Goal: Task Accomplishment & Management: Complete application form

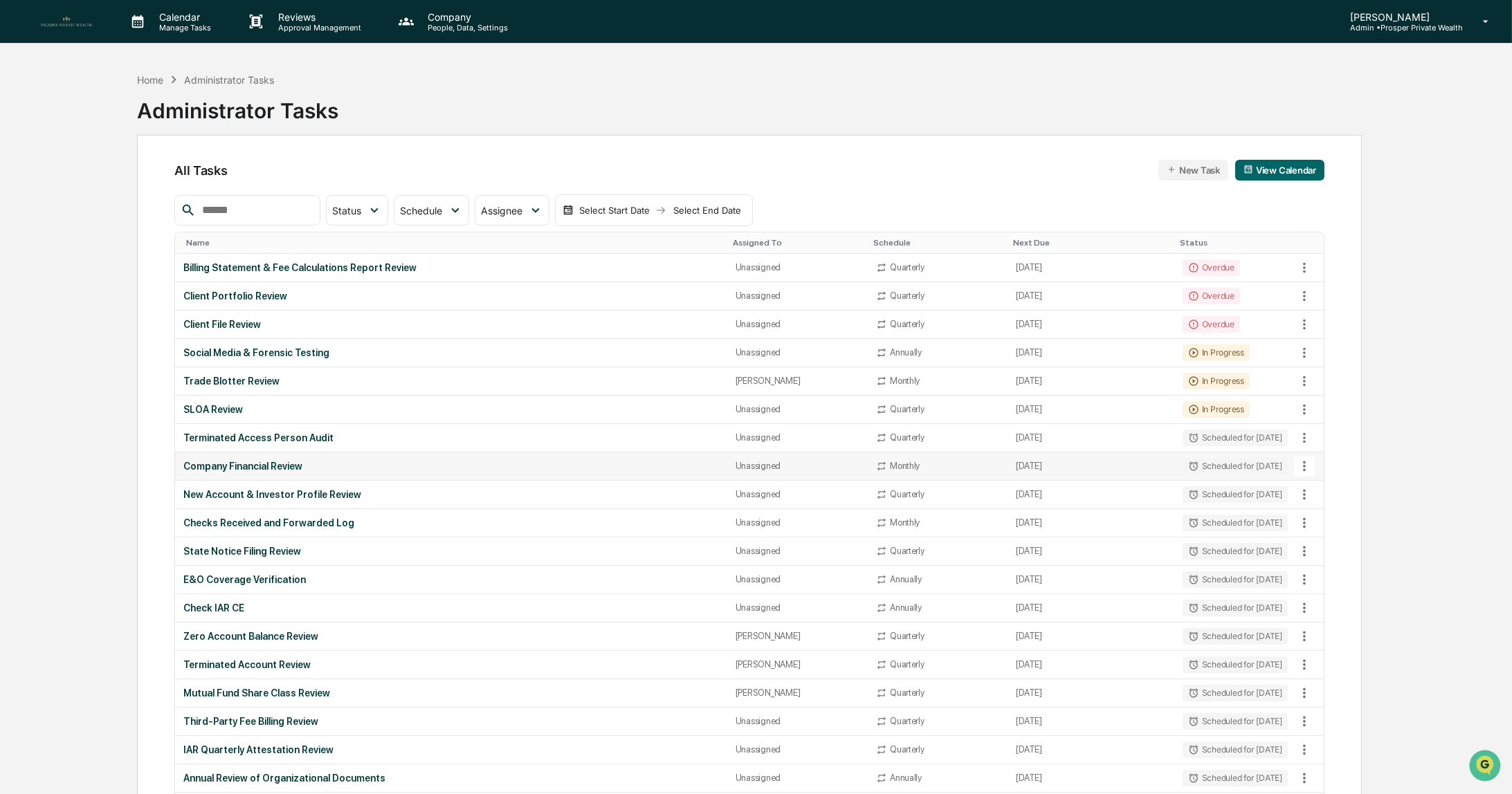
click at [269, 462] on div "Company Financial Review" at bounding box center [450, 466] width 535 height 11
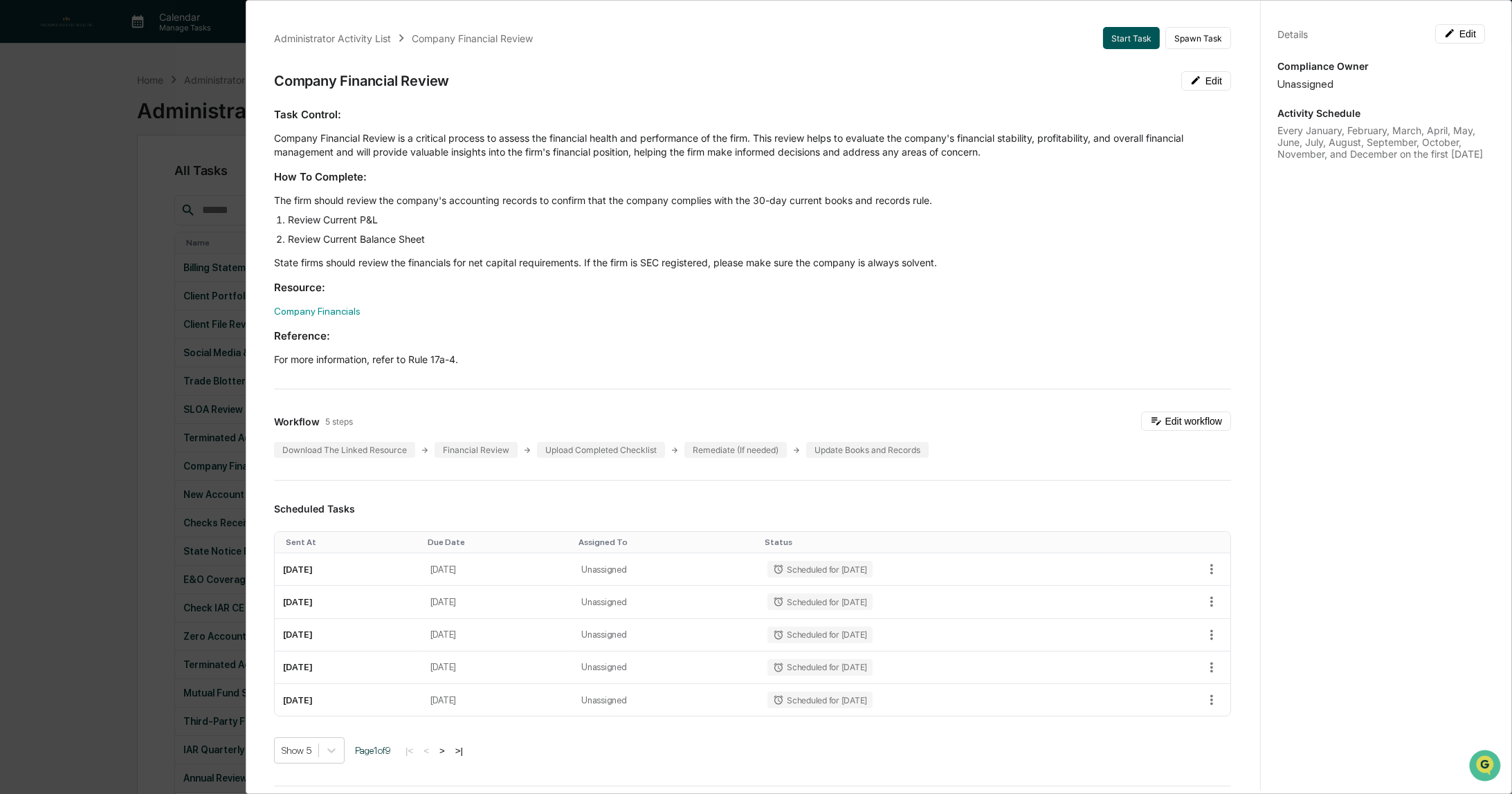
click at [1124, 39] on button "Start Task" at bounding box center [1131, 38] width 56 height 22
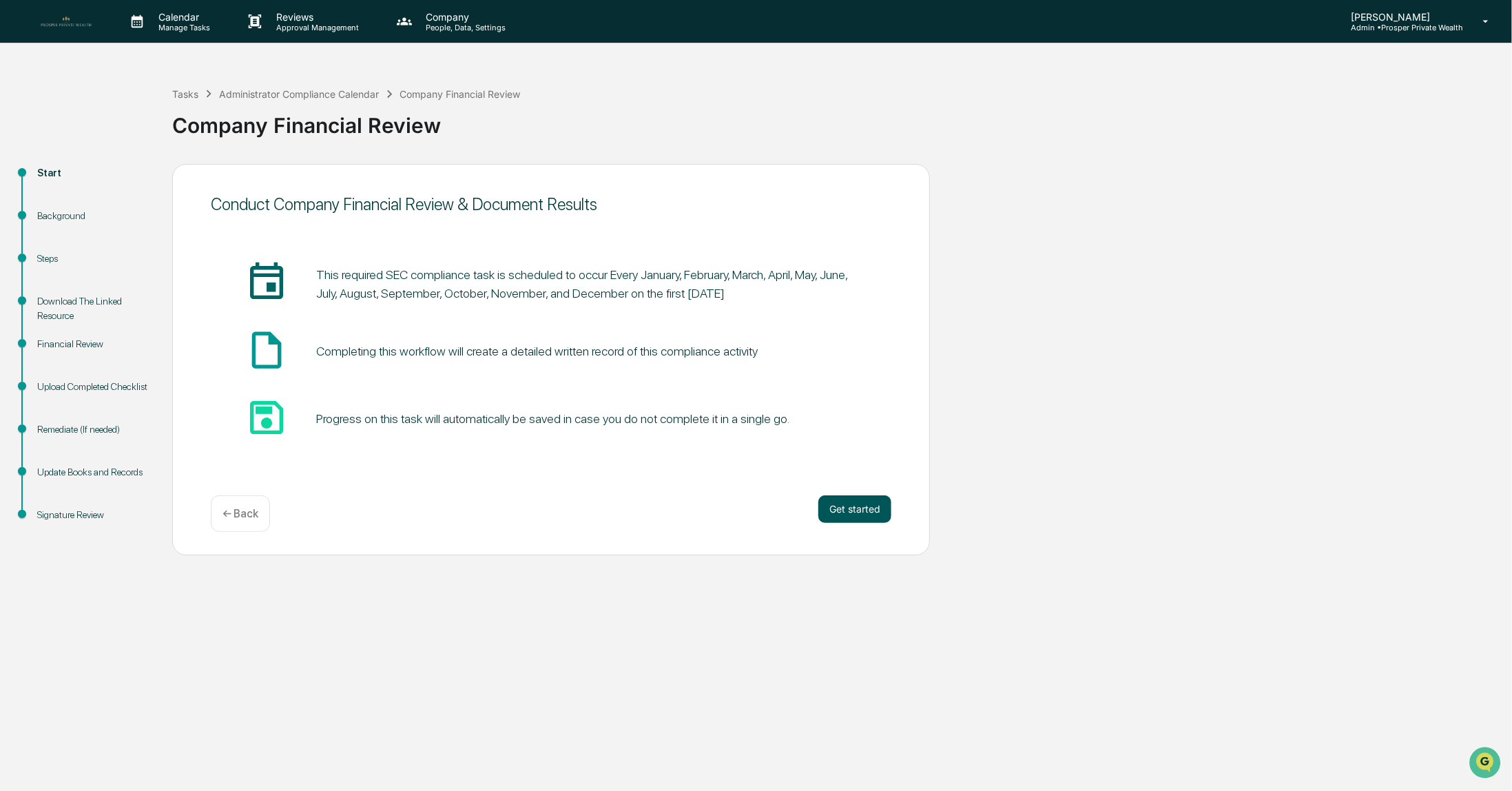
click at [846, 514] on button "Get started" at bounding box center [855, 509] width 73 height 28
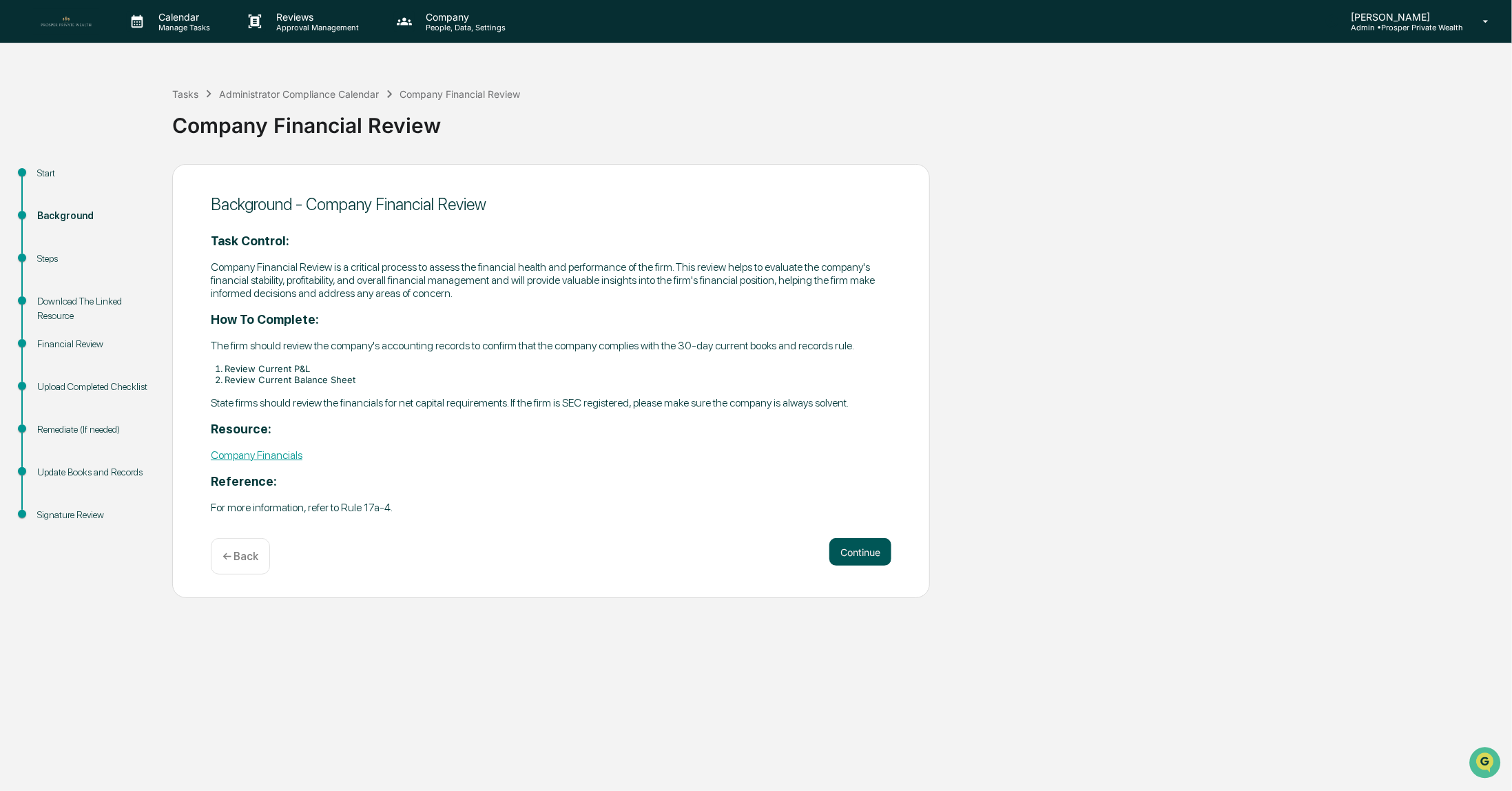
click at [865, 557] on button "Continue" at bounding box center [861, 553] width 62 height 28
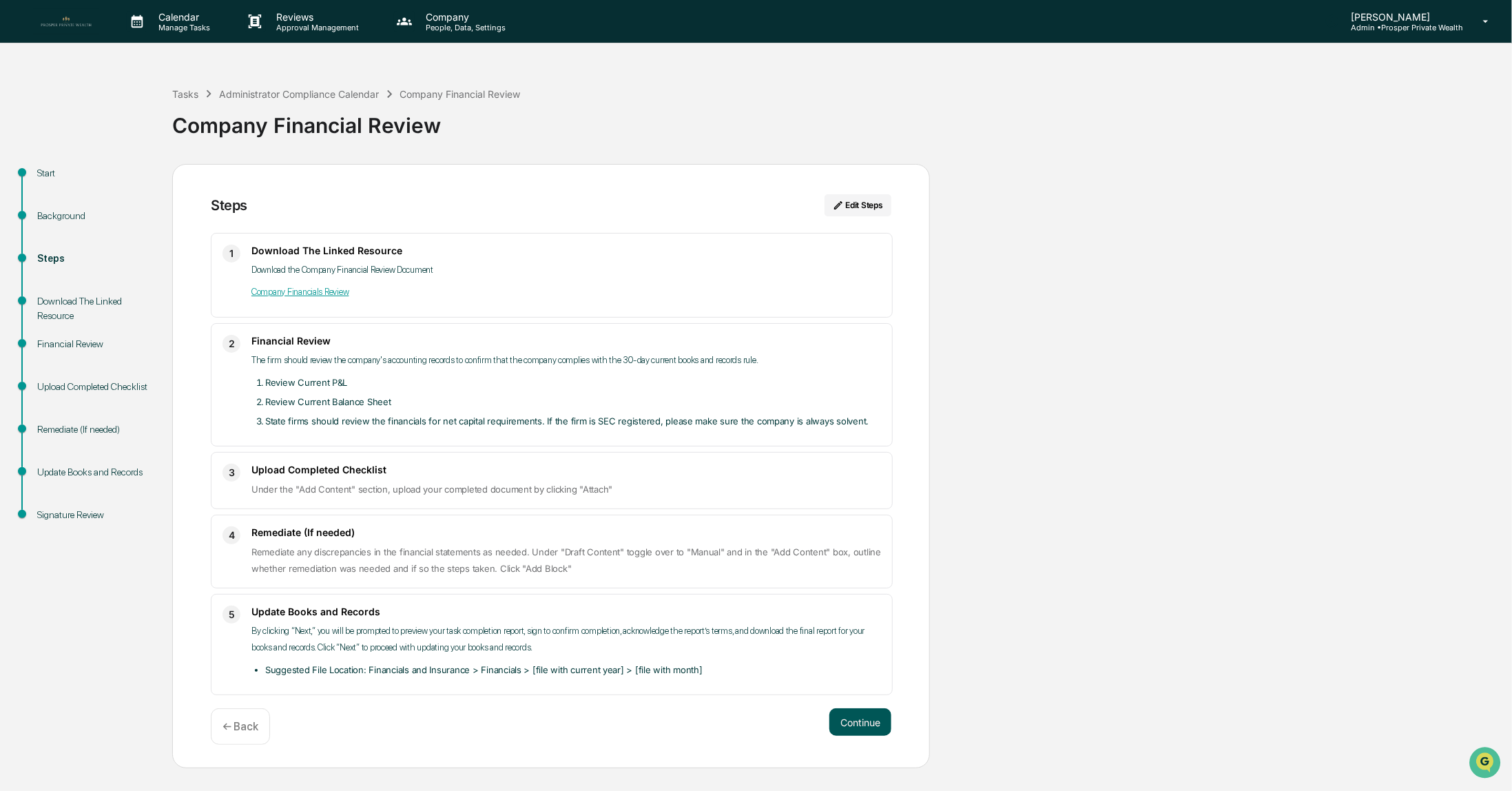
click at [870, 722] on button "Continue" at bounding box center [861, 723] width 62 height 28
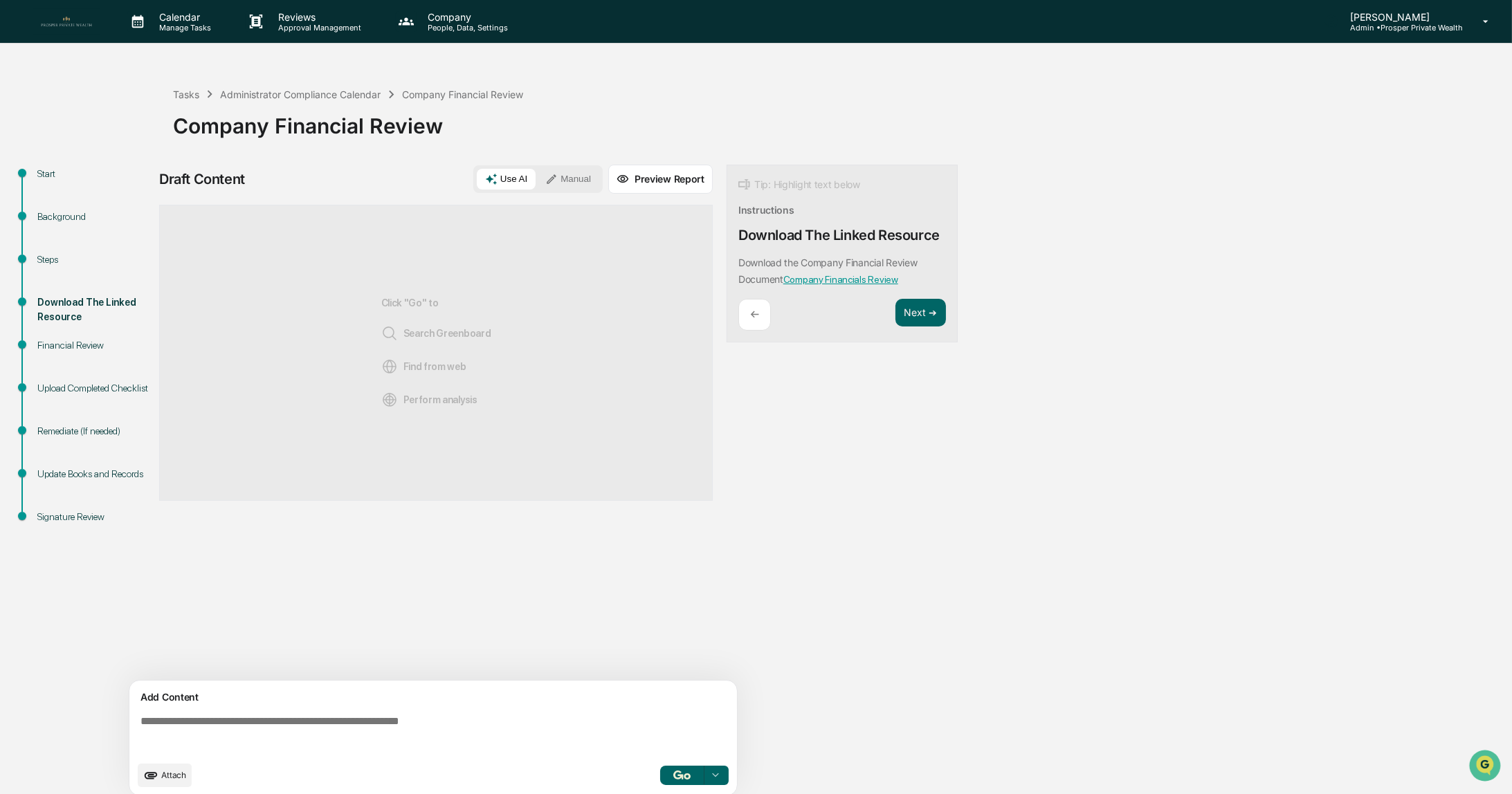
click at [558, 174] on icon at bounding box center [551, 179] width 12 height 12
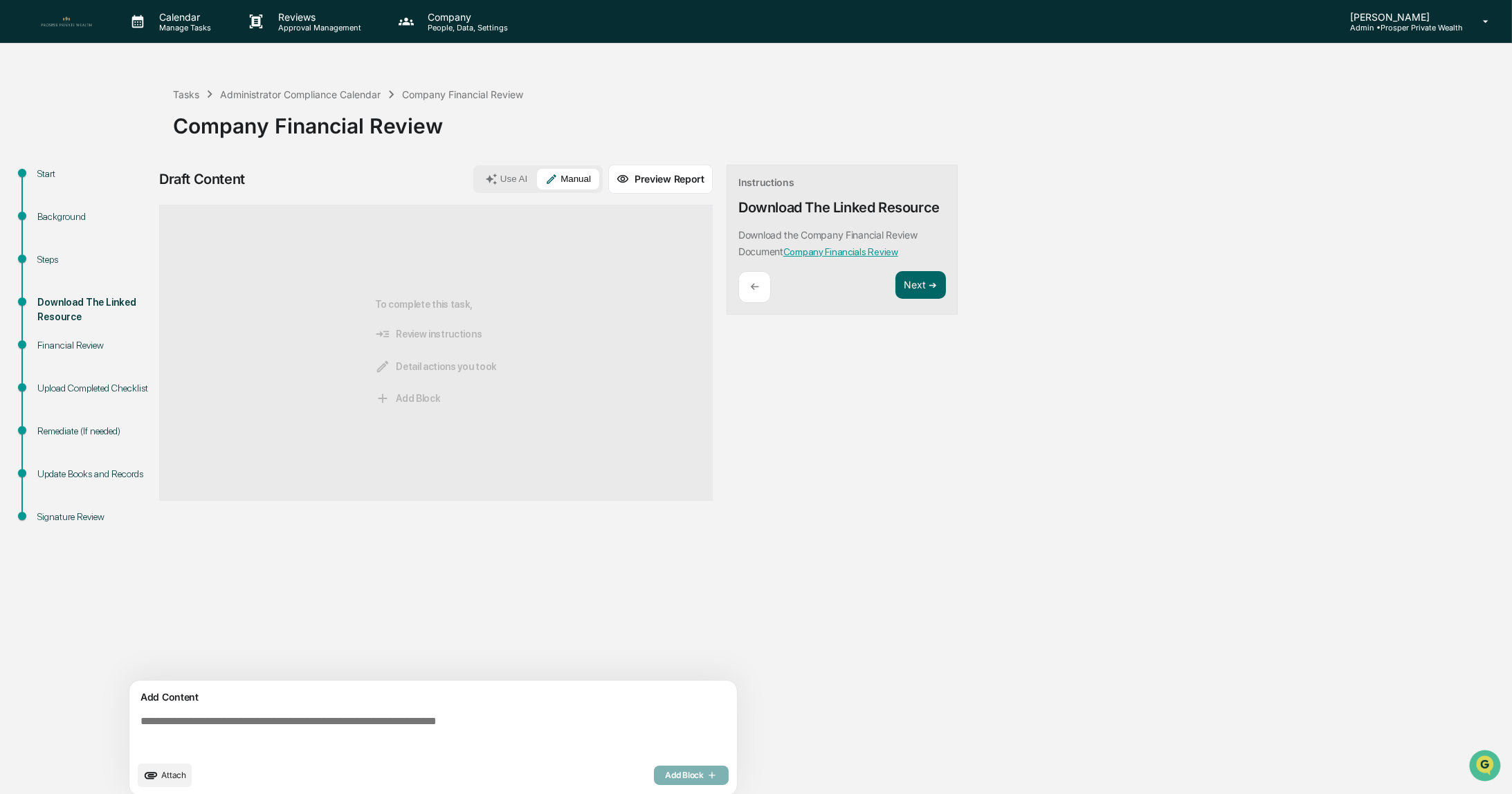
click at [169, 776] on span "Attach" at bounding box center [173, 775] width 25 height 11
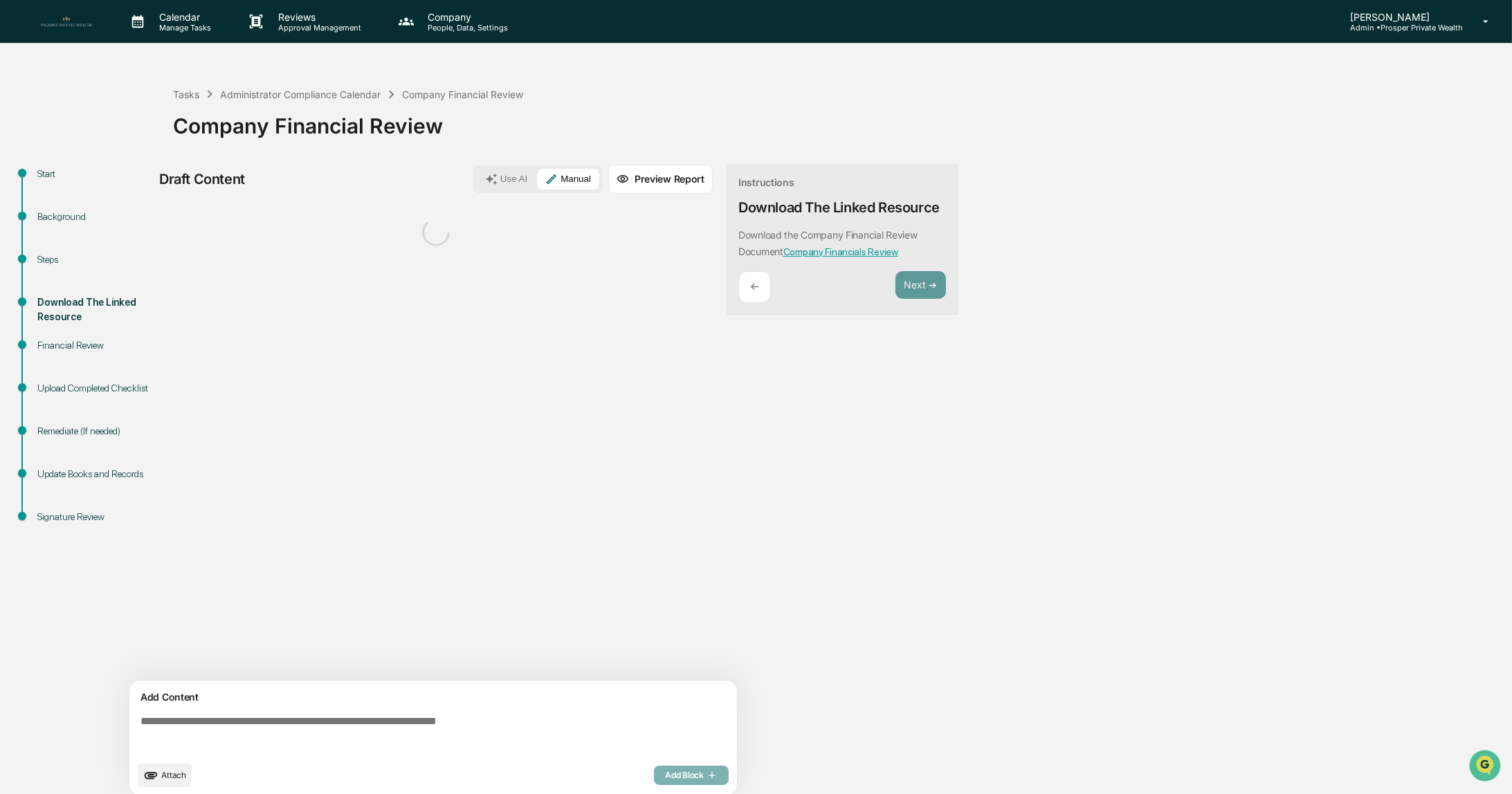
scroll to position [9, 0]
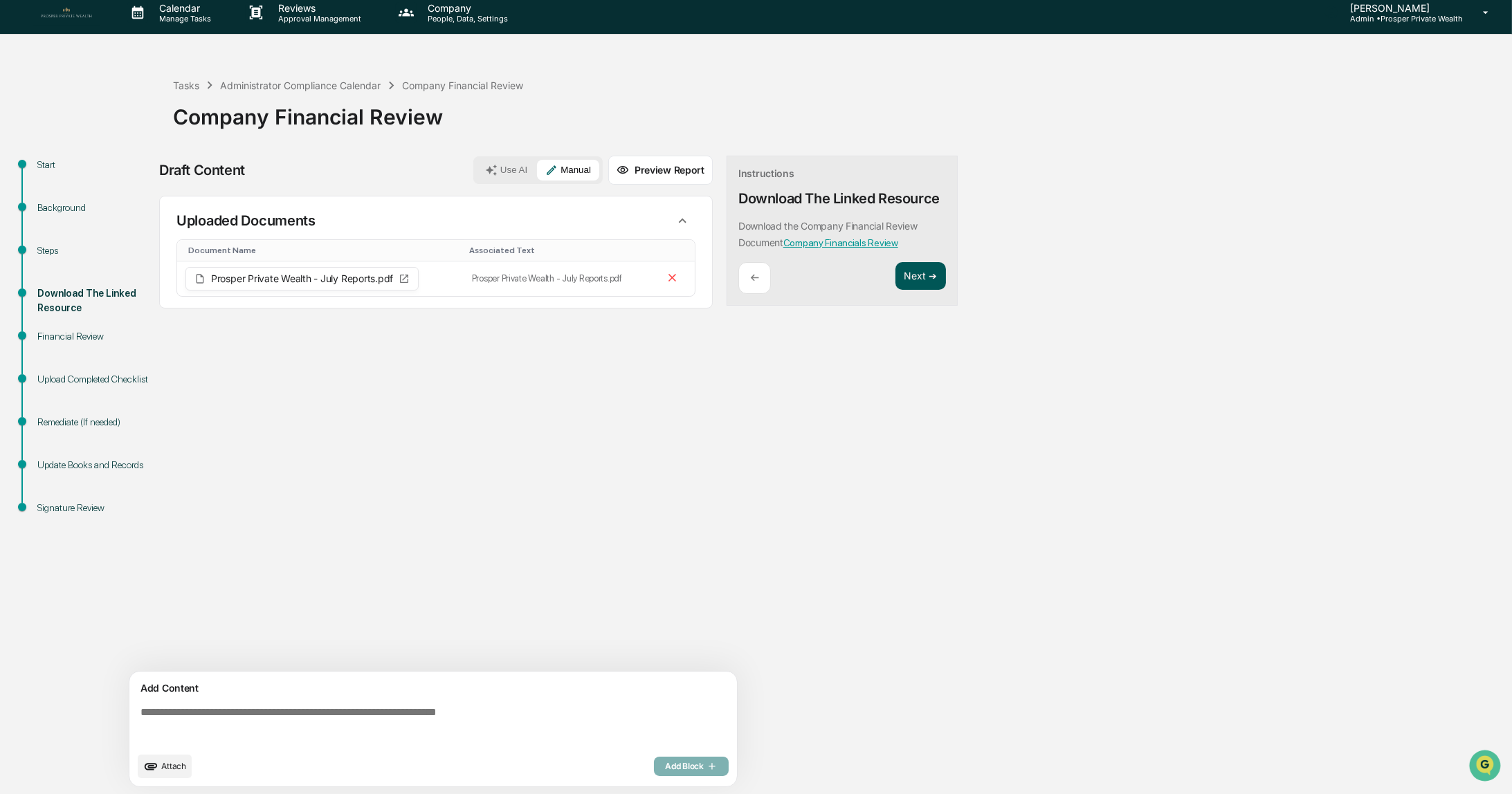
click at [921, 279] on button "Next ➔" at bounding box center [921, 276] width 51 height 29
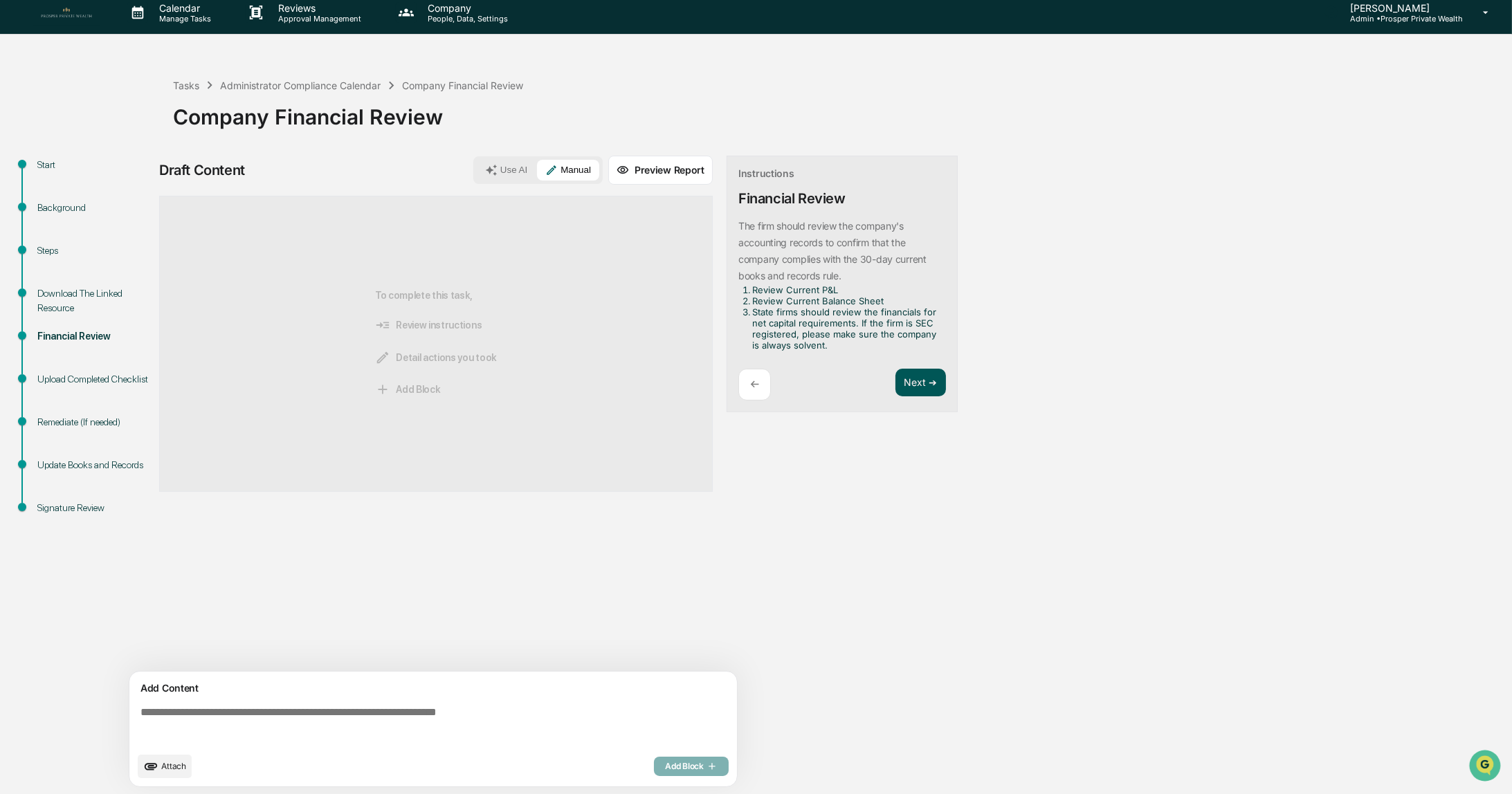
click at [919, 388] on button "Next ➔" at bounding box center [921, 383] width 51 height 29
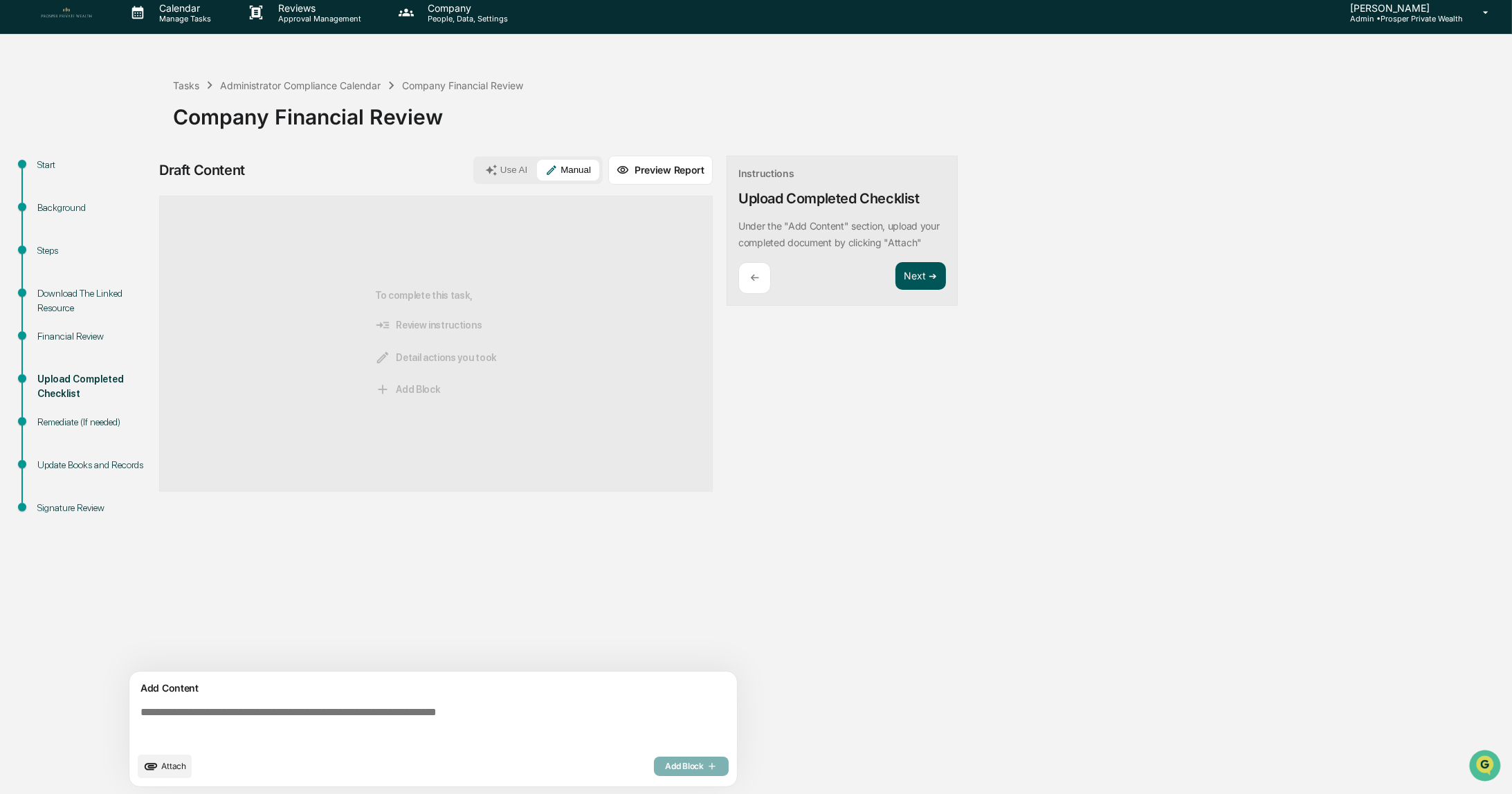
click at [916, 276] on button "Next ➔" at bounding box center [921, 276] width 51 height 29
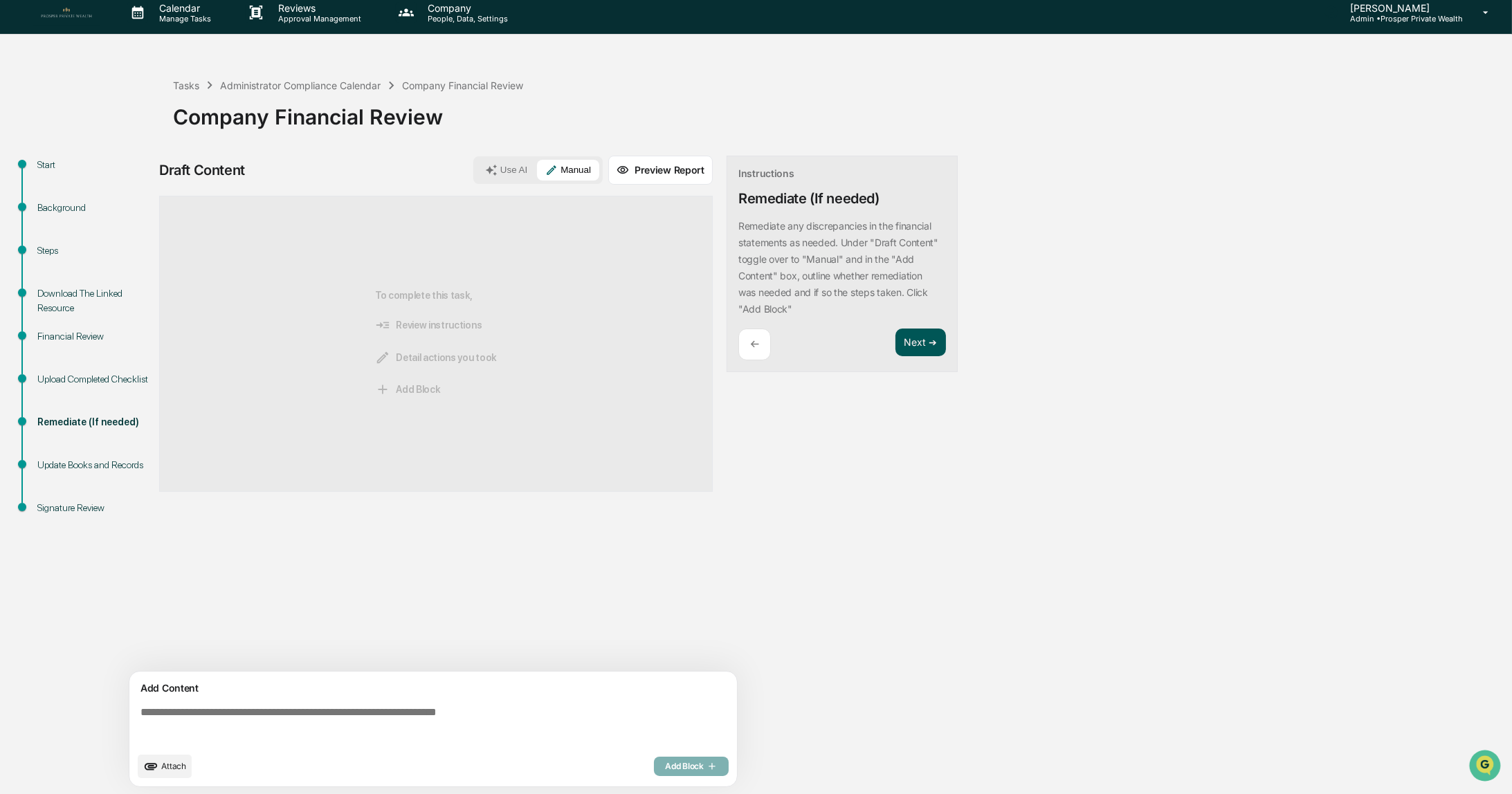
click at [922, 343] on button "Next ➔" at bounding box center [921, 342] width 51 height 29
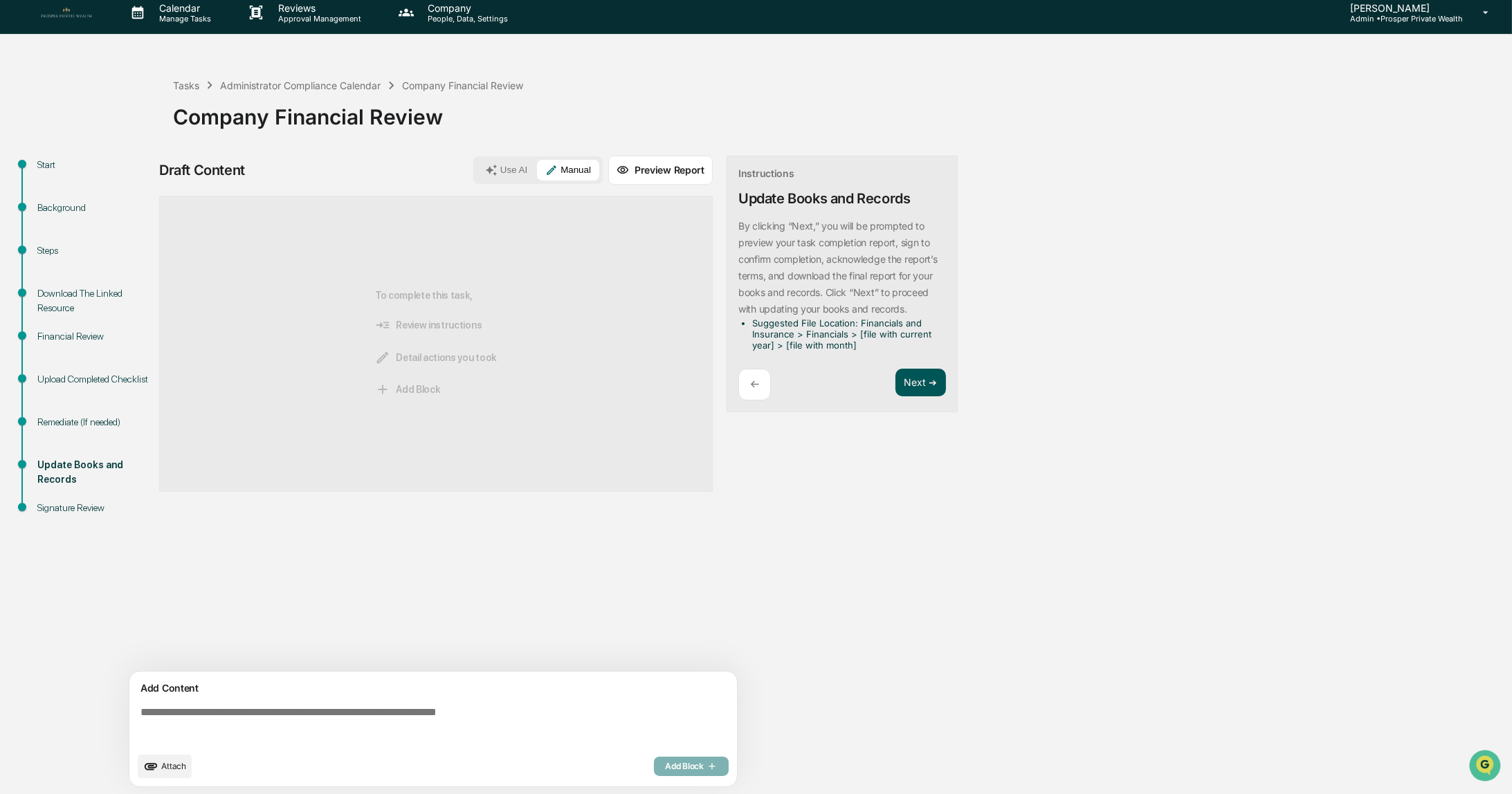
click at [917, 382] on button "Next ➔" at bounding box center [921, 383] width 51 height 29
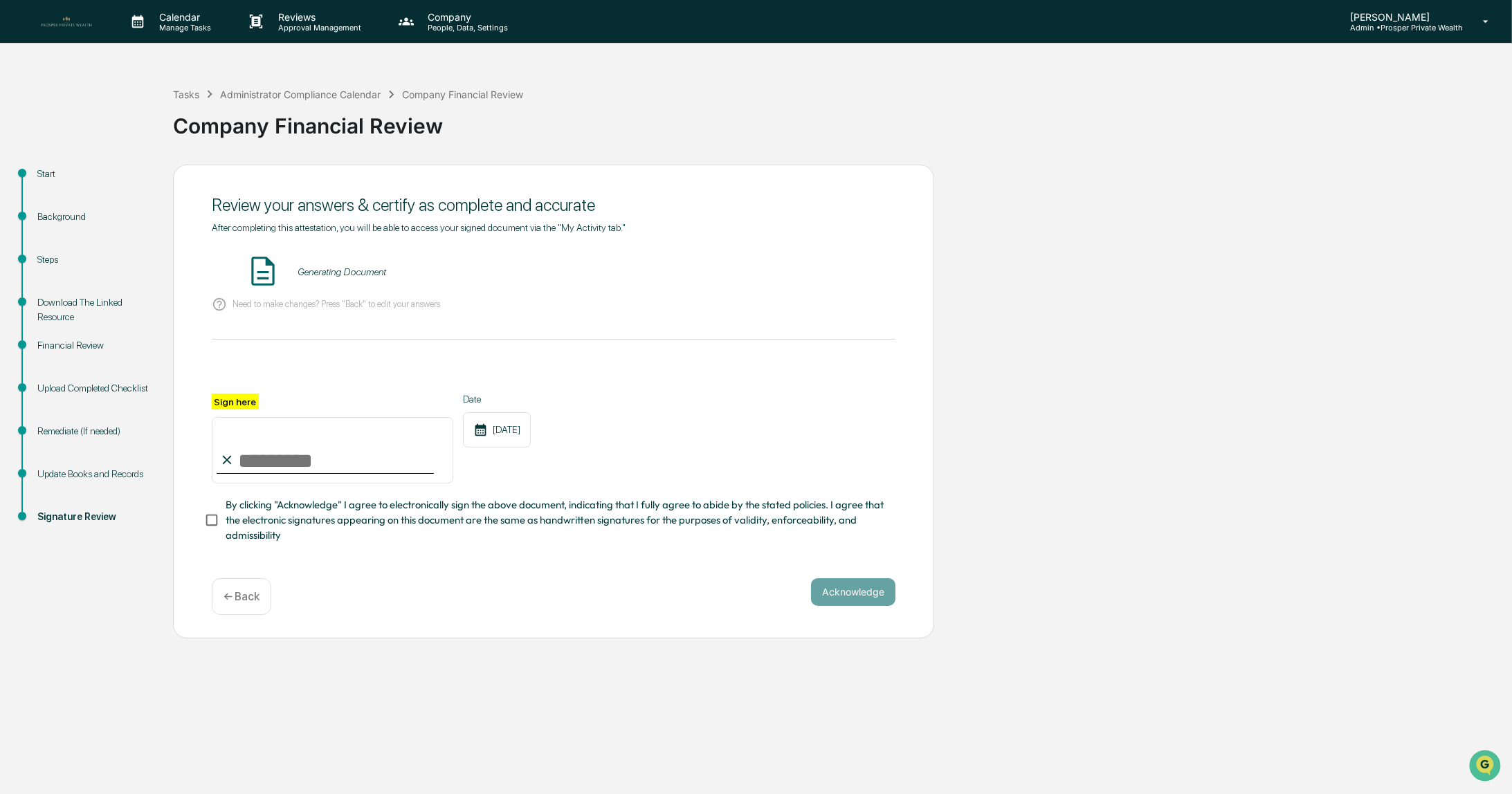
scroll to position [0, 0]
click at [819, 273] on button "VIEW" at bounding box center [817, 272] width 90 height 24
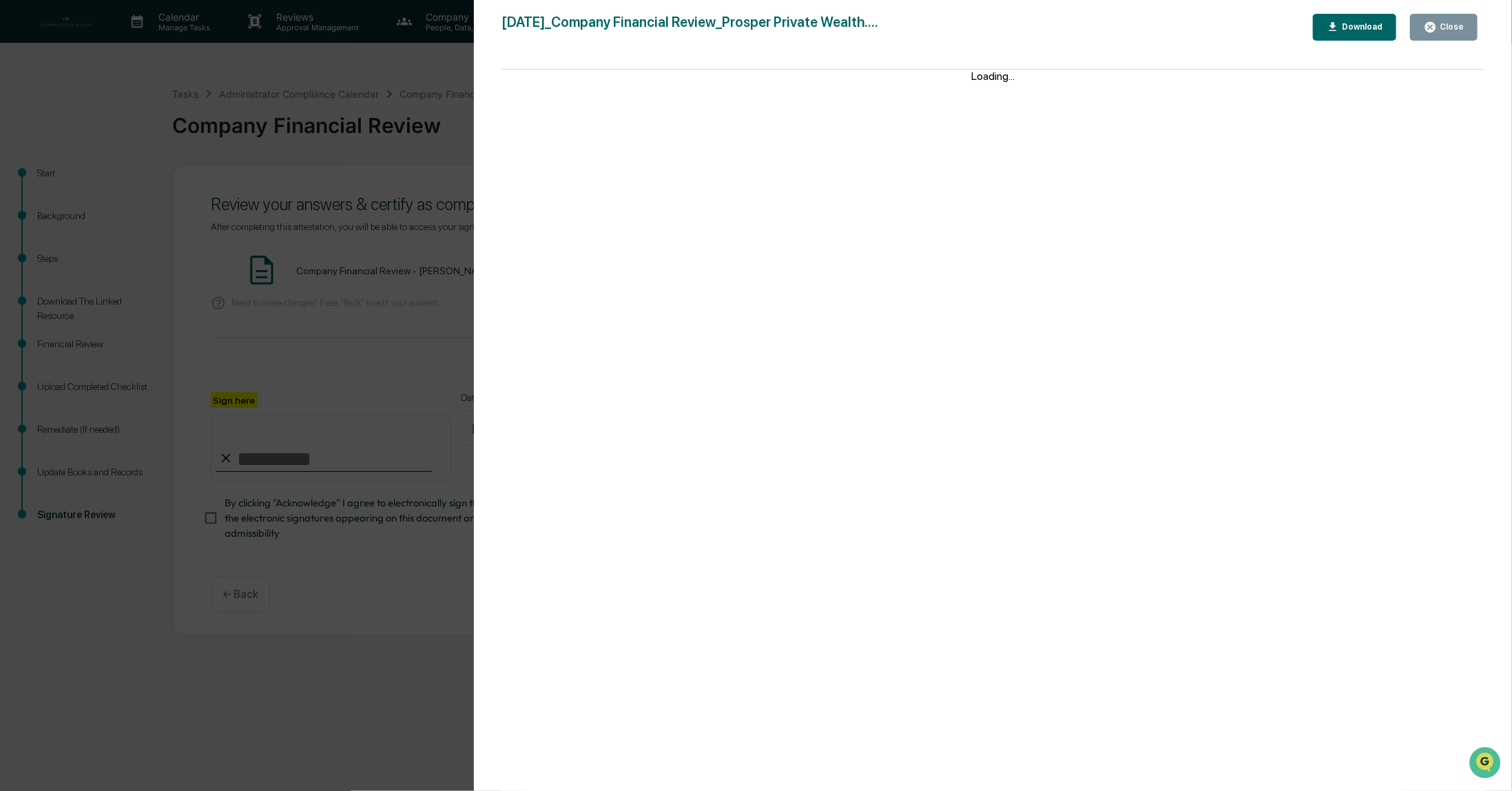
click at [1462, 23] on div "Close" at bounding box center [1450, 27] width 27 height 10
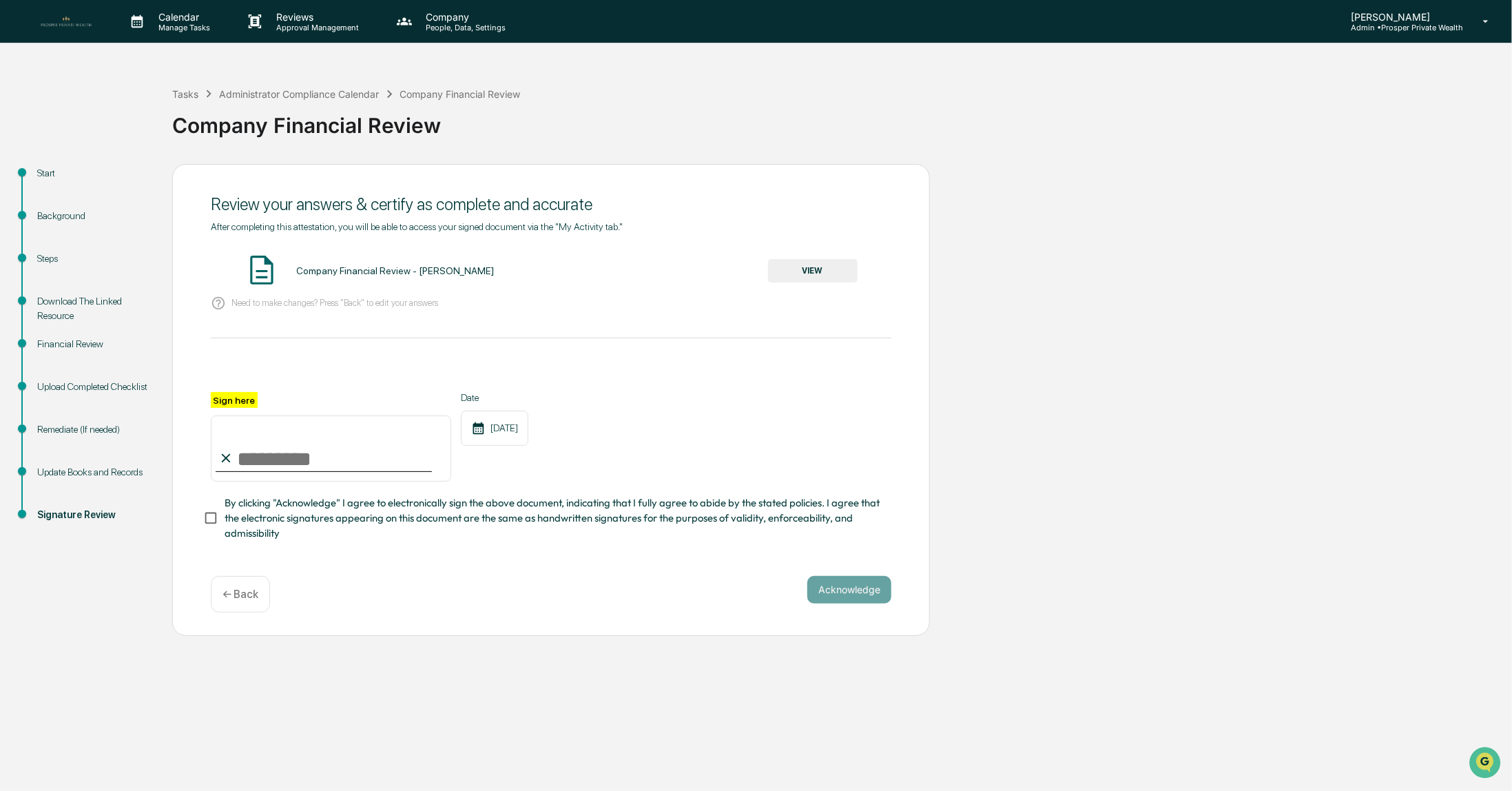
click at [270, 457] on input "Sign here" at bounding box center [331, 448] width 241 height 66
type input "**********"
click at [863, 597] on button "Acknowledge" at bounding box center [849, 590] width 84 height 28
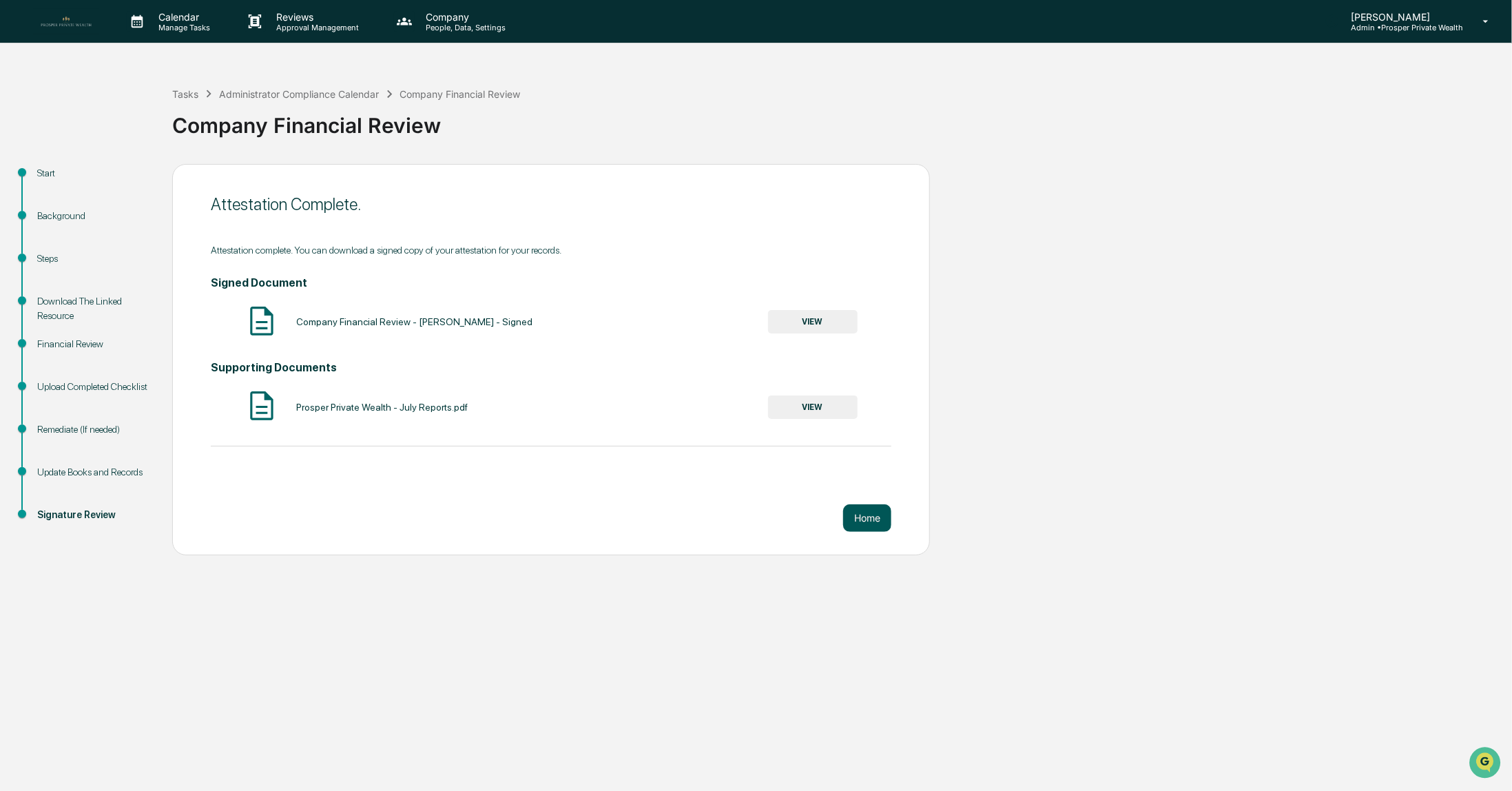
click at [863, 519] on button "Home" at bounding box center [867, 518] width 48 height 28
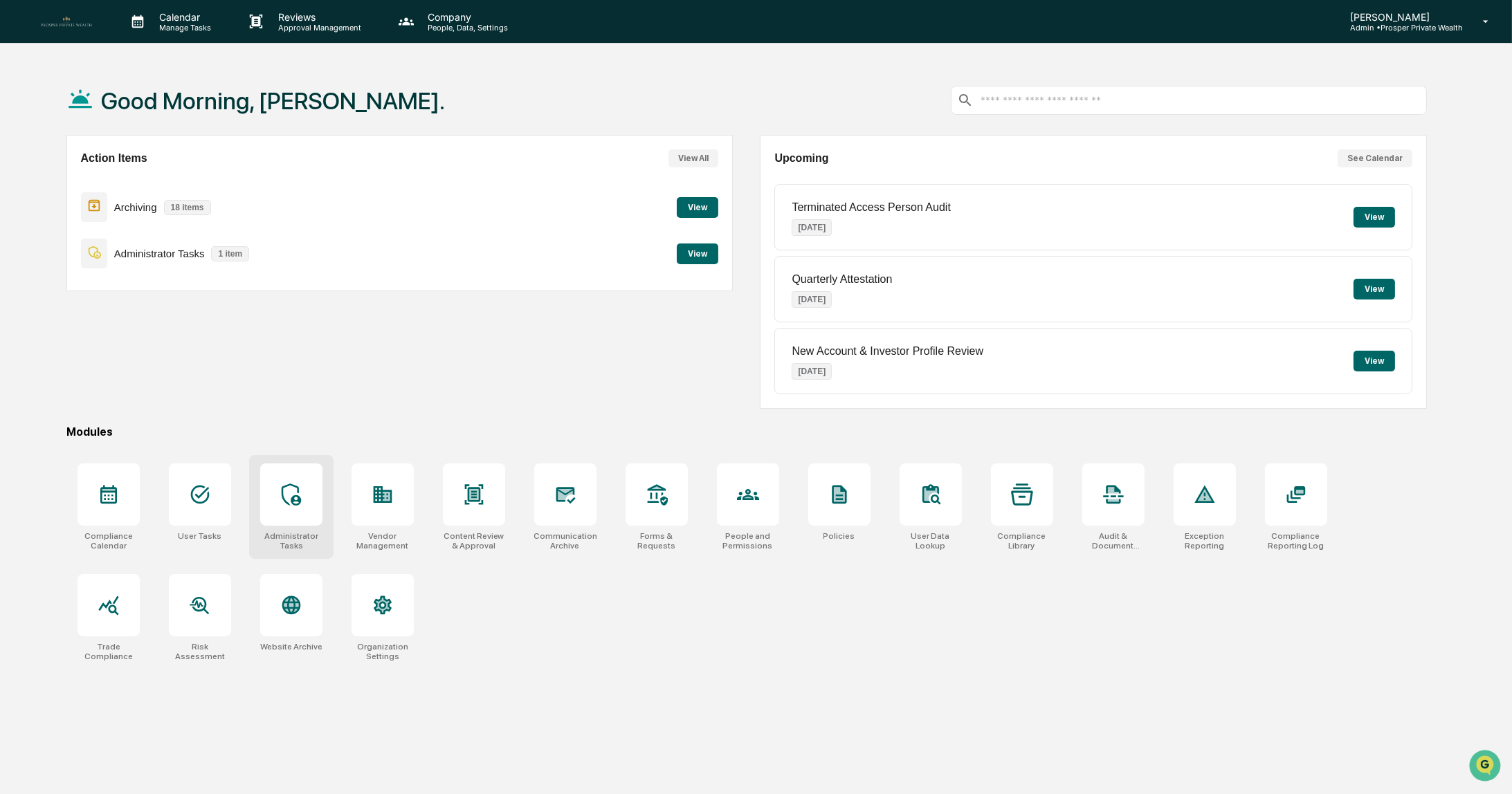
click at [305, 495] on div at bounding box center [292, 495] width 62 height 62
